Goal: Check status: Check status

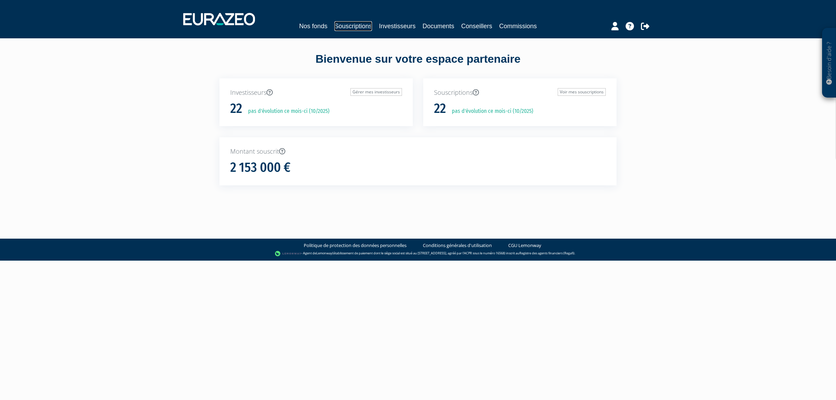
click at [350, 25] on link "Souscriptions" at bounding box center [353, 26] width 38 height 10
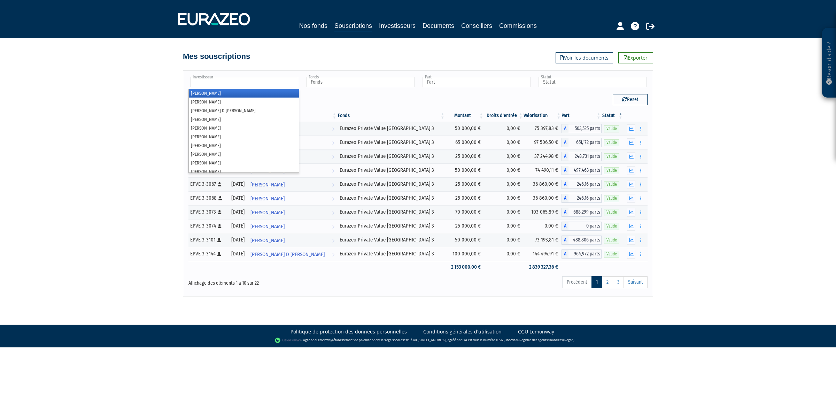
click at [269, 80] on input "text" at bounding box center [244, 82] width 108 height 10
type input "ca"
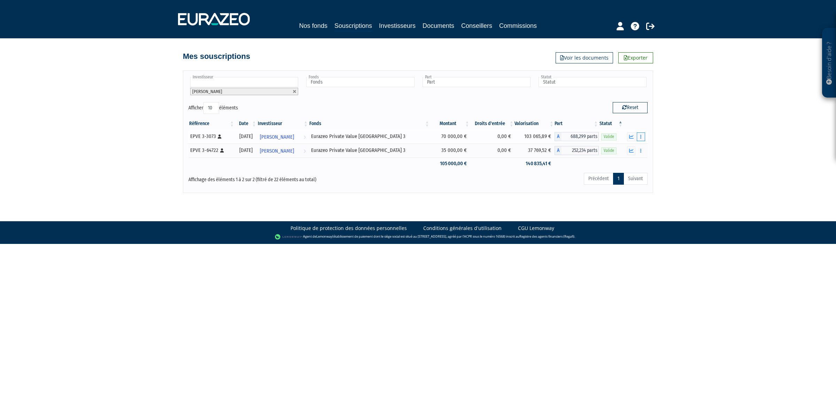
click at [645, 140] on button "button" at bounding box center [641, 136] width 8 height 9
click at [622, 162] on link "Historique de rachat(s)" at bounding box center [613, 161] width 57 height 11
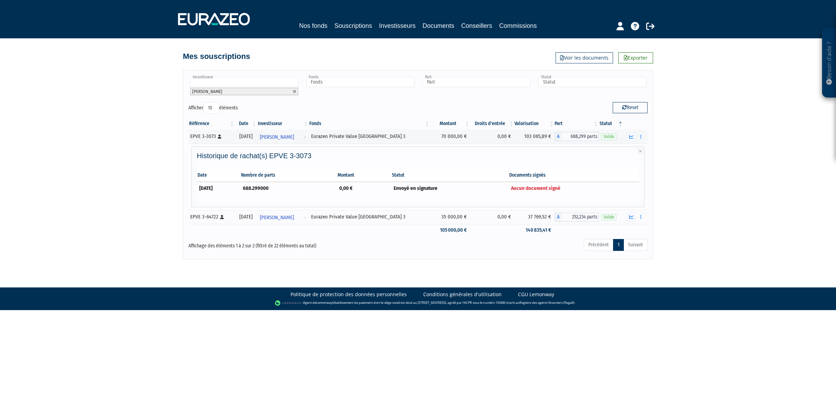
drag, startPoint x: 568, startPoint y: 189, endPoint x: 441, endPoint y: 187, distance: 127.8
click at [454, 187] on tr "31/12/2025 688.299000 0,00 € Envoyé en signature Aucun document signé" at bounding box center [418, 188] width 442 height 13
click at [435, 187] on td "Envoyé en signature" at bounding box center [449, 188] width 117 height 13
click at [302, 187] on td "688.299000" at bounding box center [288, 188] width 96 height 13
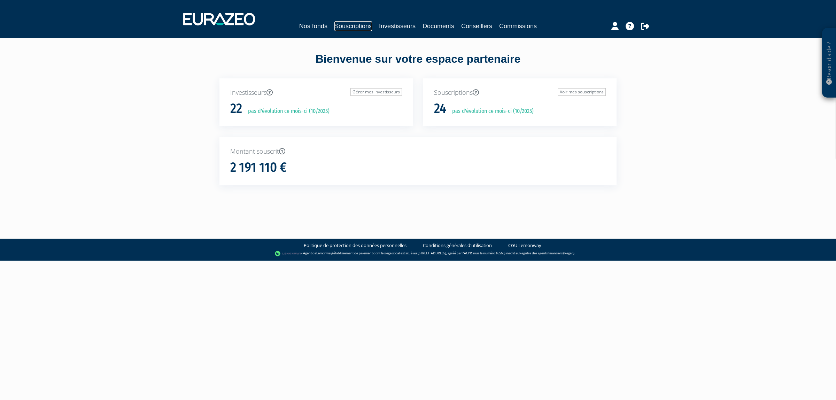
click at [341, 30] on link "Souscriptions" at bounding box center [353, 26] width 38 height 10
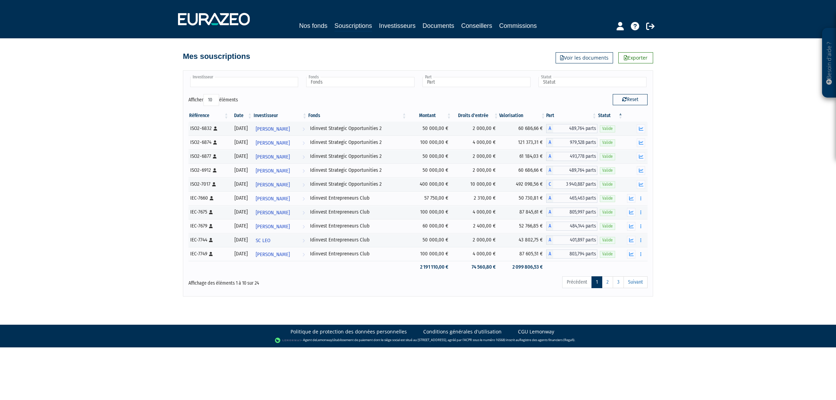
click at [278, 80] on input "text" at bounding box center [244, 82] width 108 height 10
type input "m"
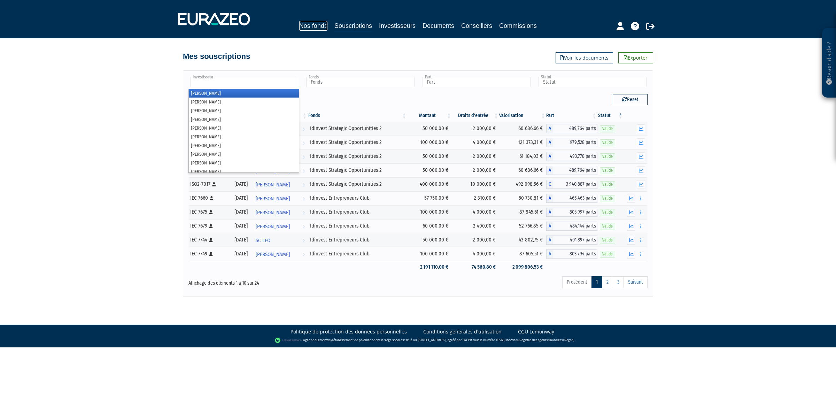
click at [299, 23] on link "Nos fonds" at bounding box center [313, 26] width 28 height 10
type input "Investisseur"
